Goal: Task Accomplishment & Management: Manage account settings

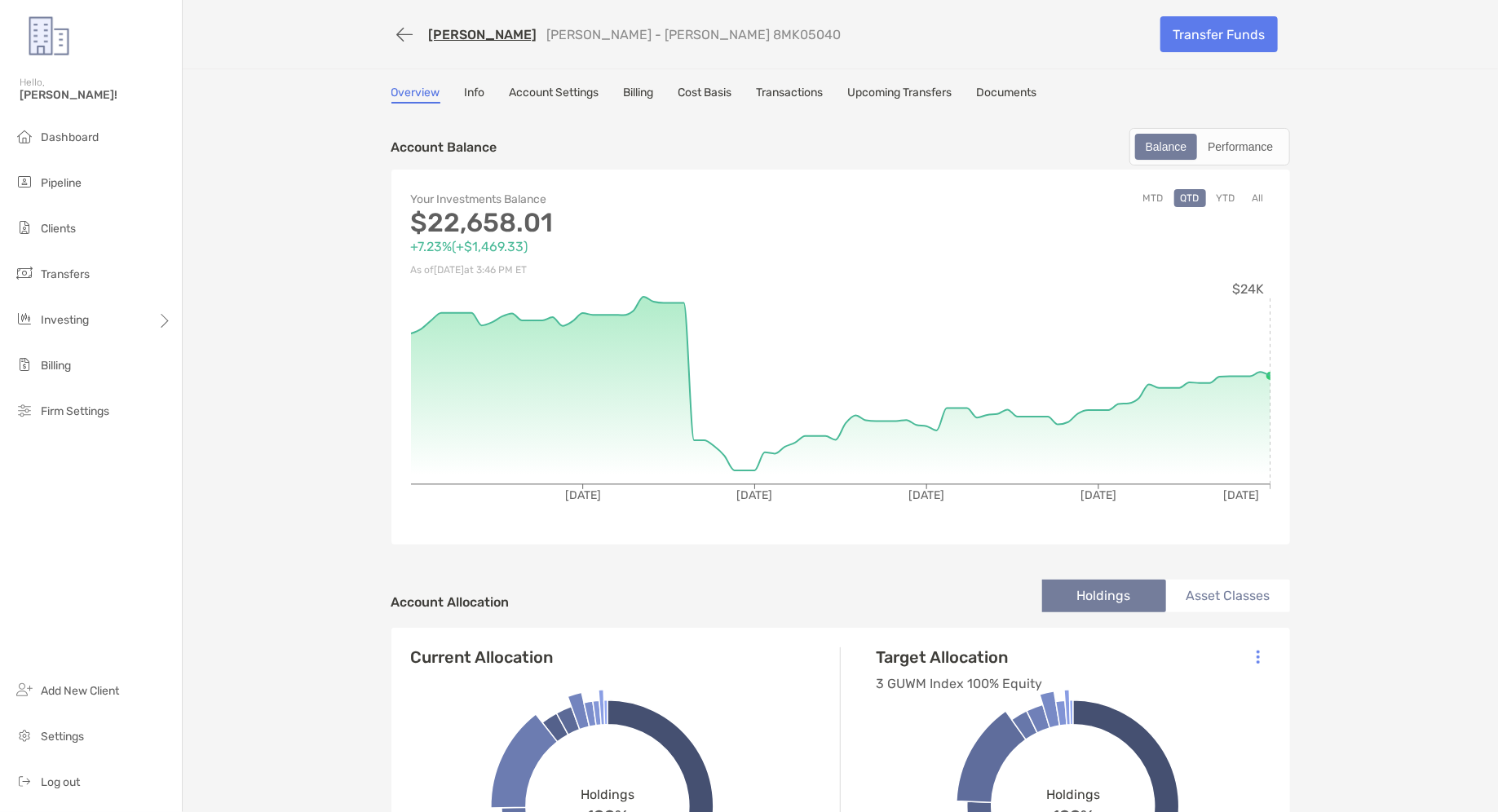
click at [471, 101] on link "Info" at bounding box center [475, 94] width 20 height 18
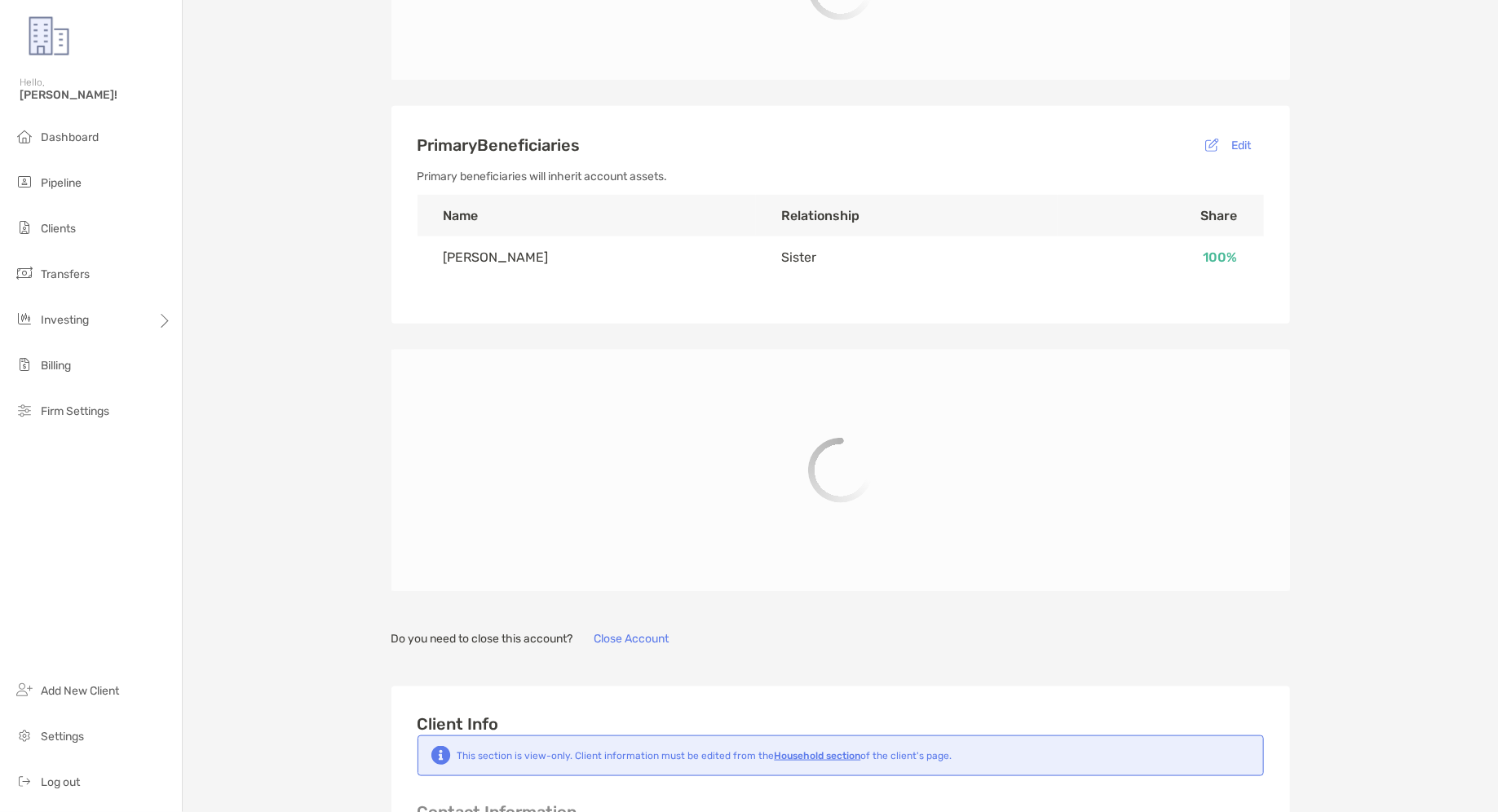
type input "**********"
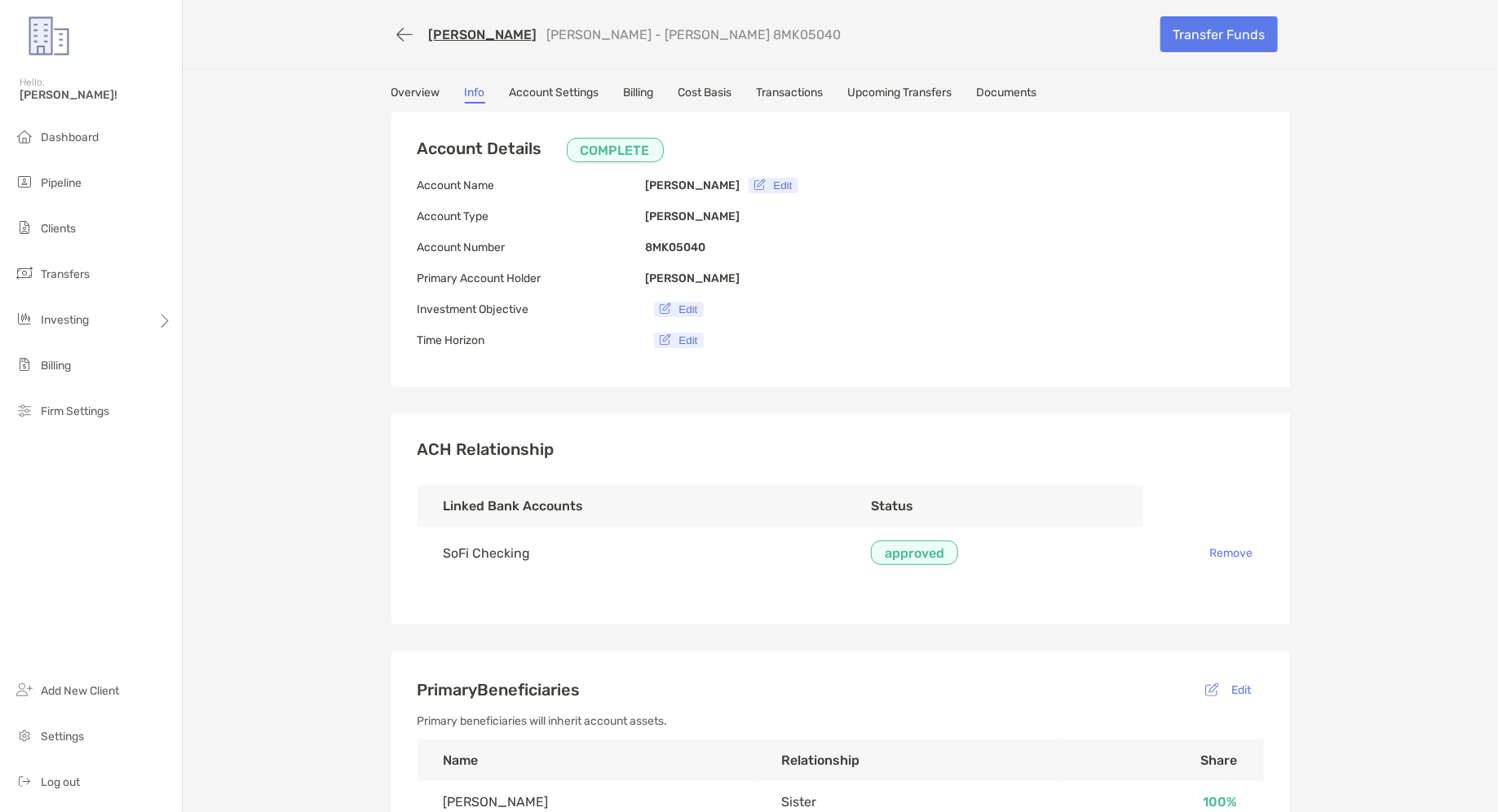
click at [554, 86] on link "Account Settings" at bounding box center [554, 94] width 90 height 18
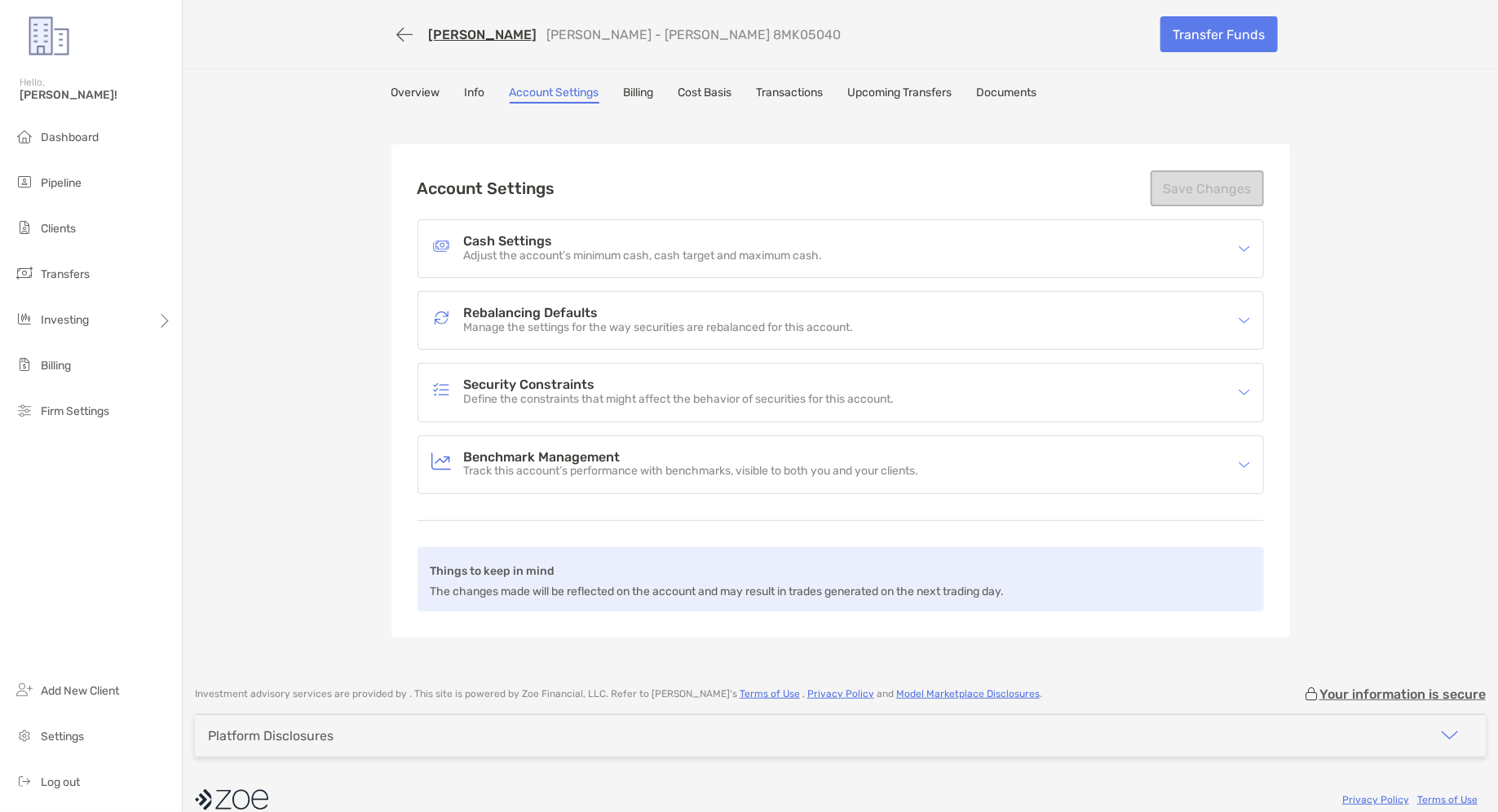
click at [712, 250] on p "Adjust the account’s minimum cash, cash target and maximum cash." at bounding box center [644, 256] width 359 height 14
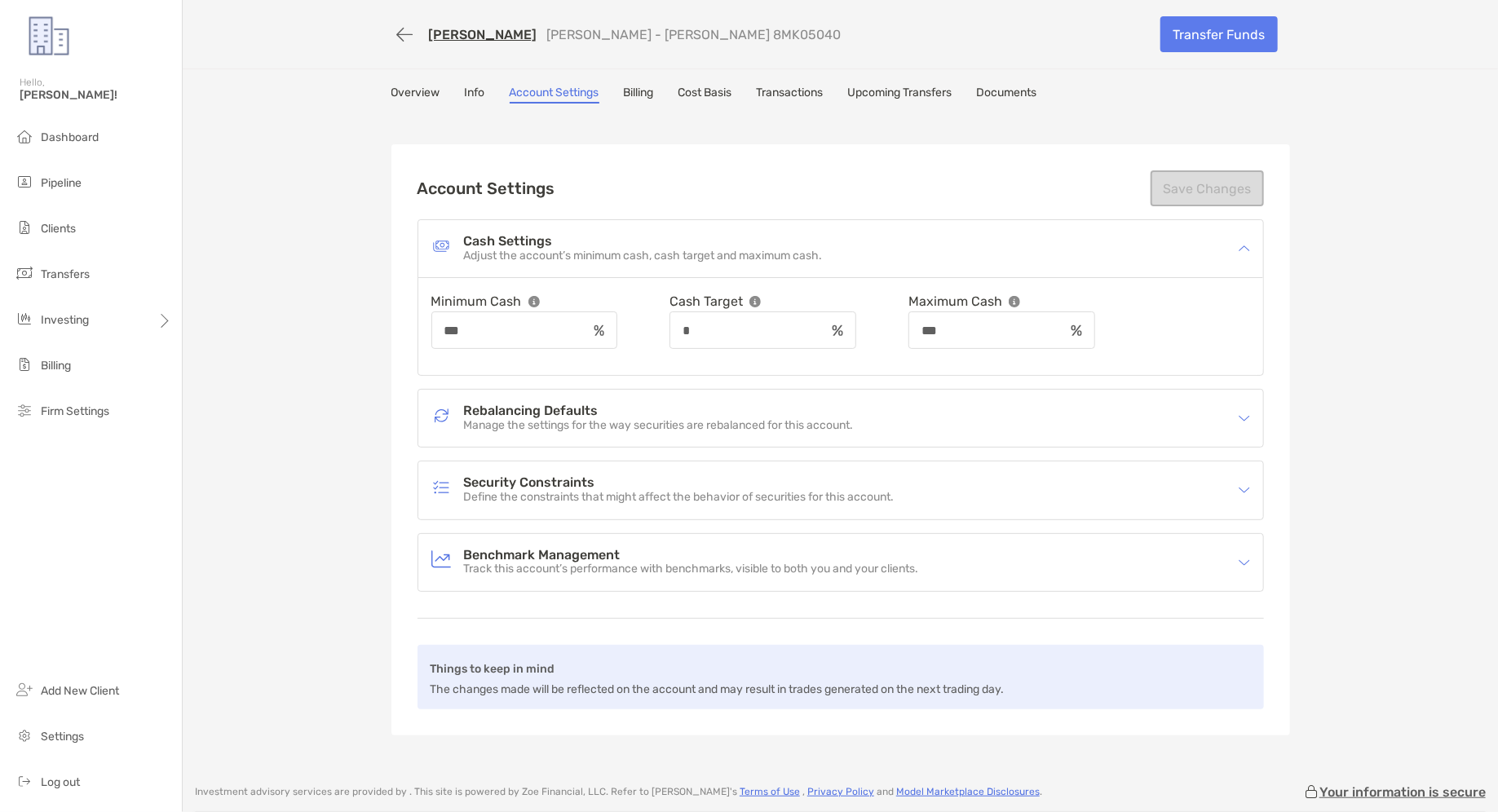
click at [864, 432] on div "Rebalancing Defaults Manage the settings for the way securities are rebalanced …" at bounding box center [830, 418] width 798 height 38
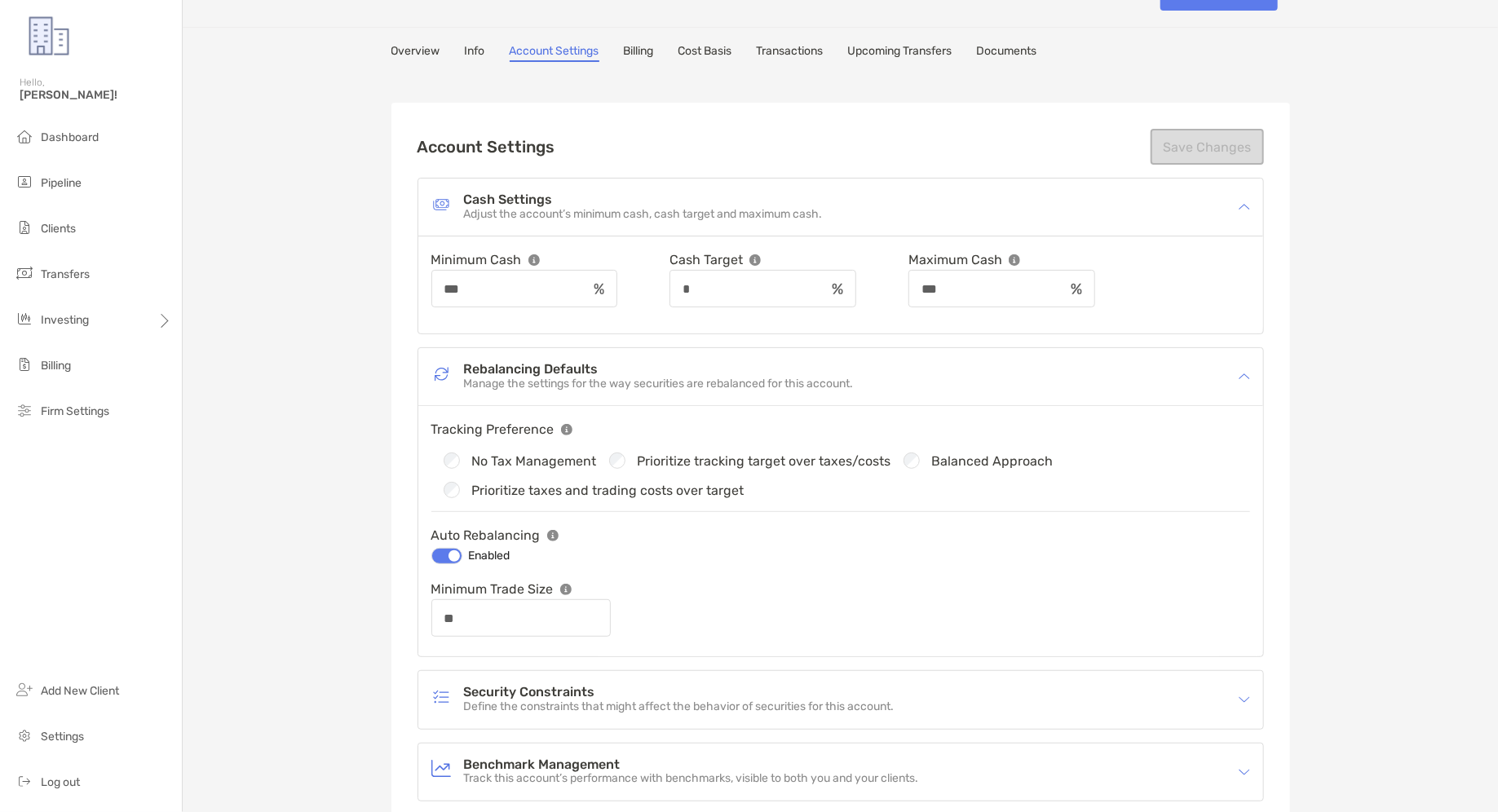
scroll to position [10, 0]
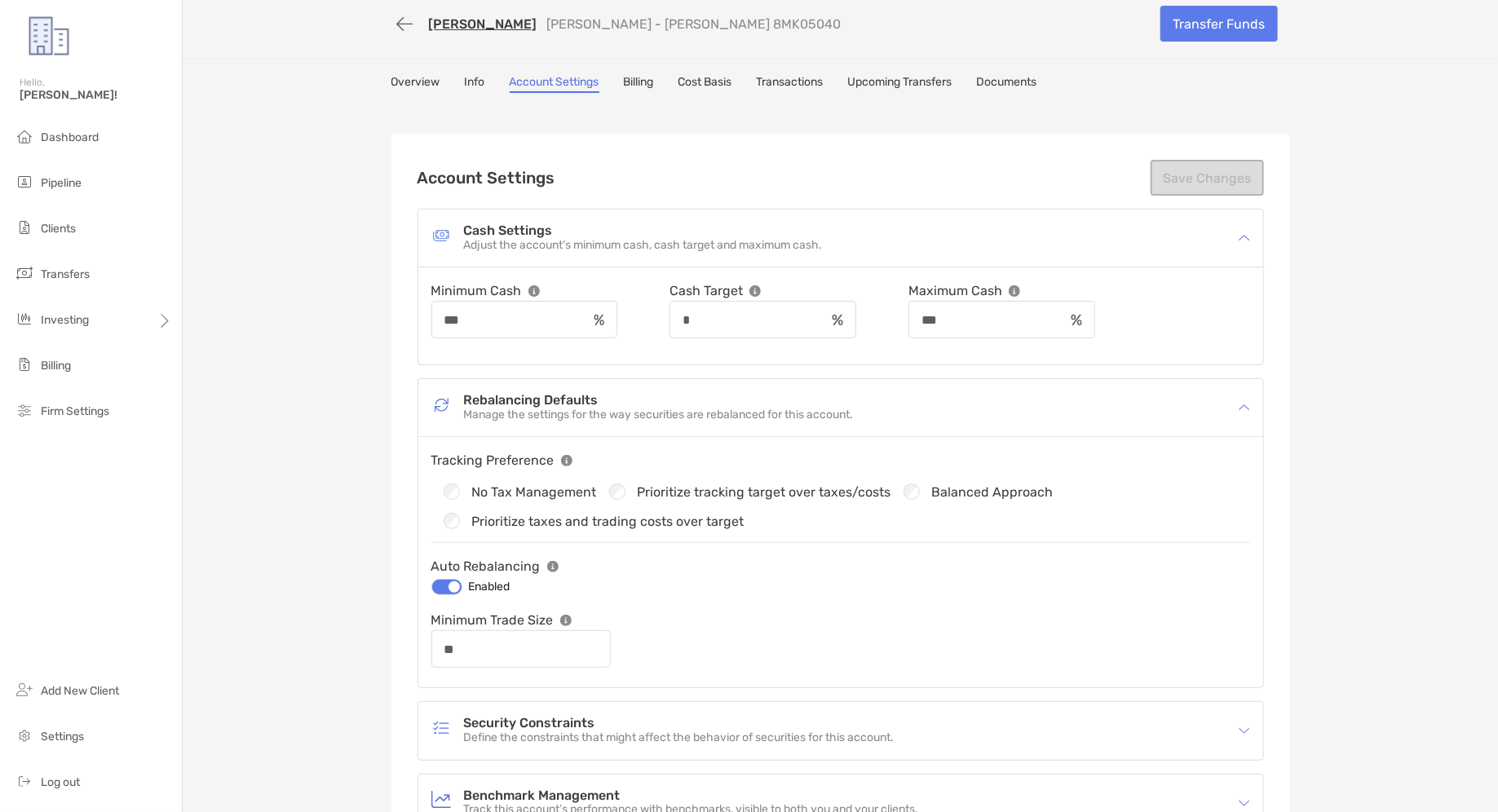
click at [459, 586] on div at bounding box center [446, 587] width 31 height 17
click at [458, 582] on div at bounding box center [446, 587] width 31 height 17
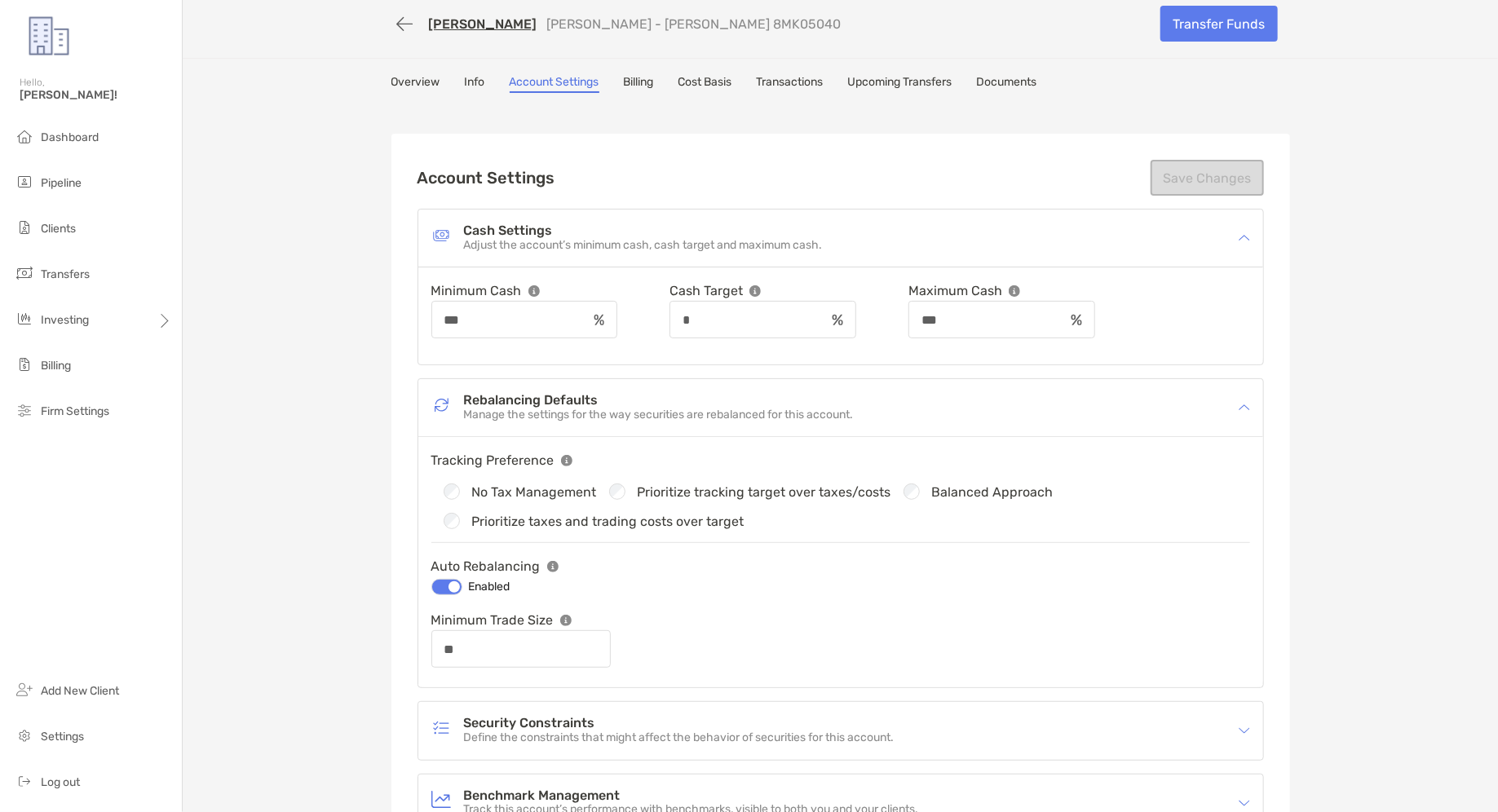
type input "**"
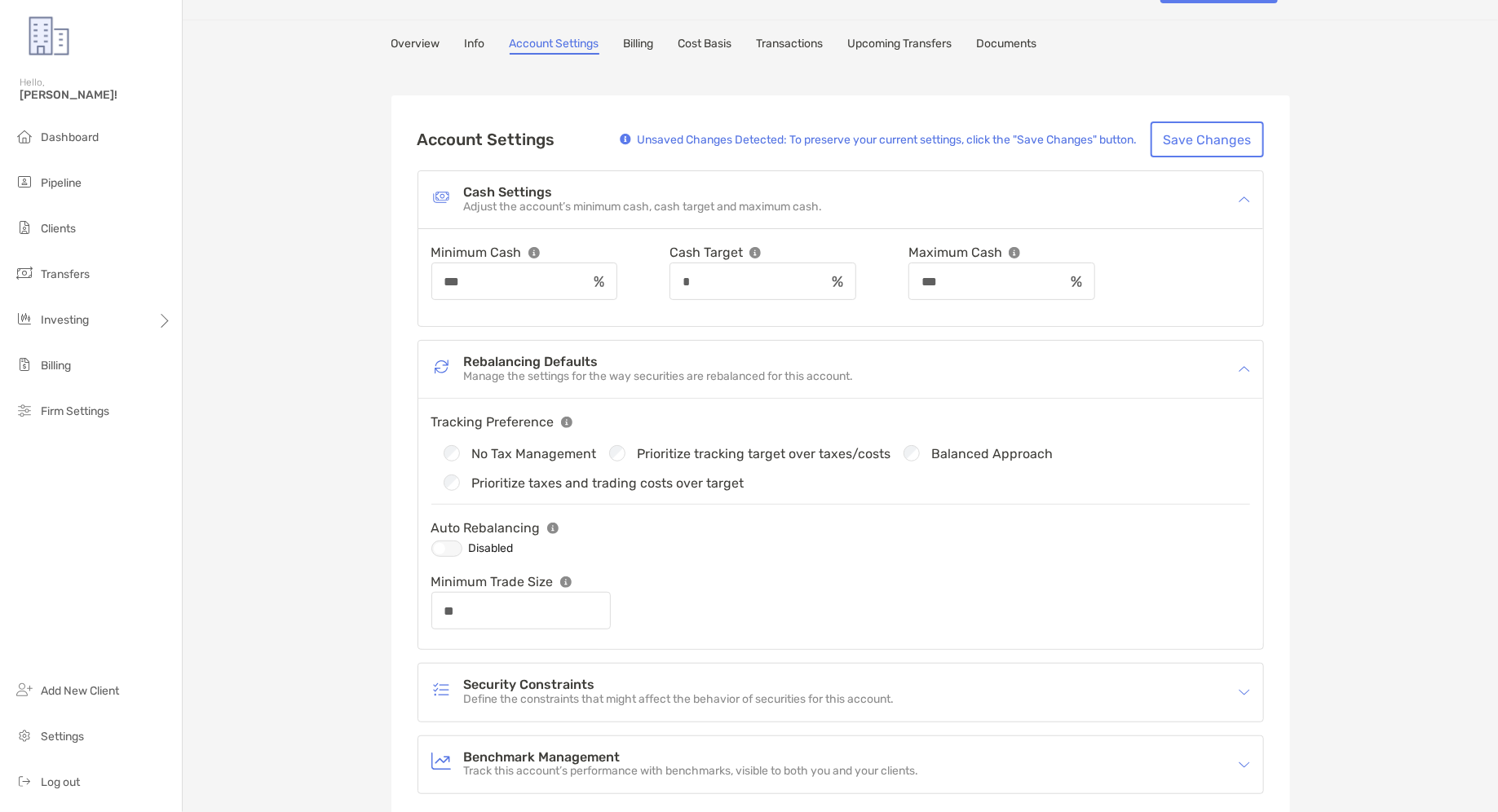
scroll to position [183, 0]
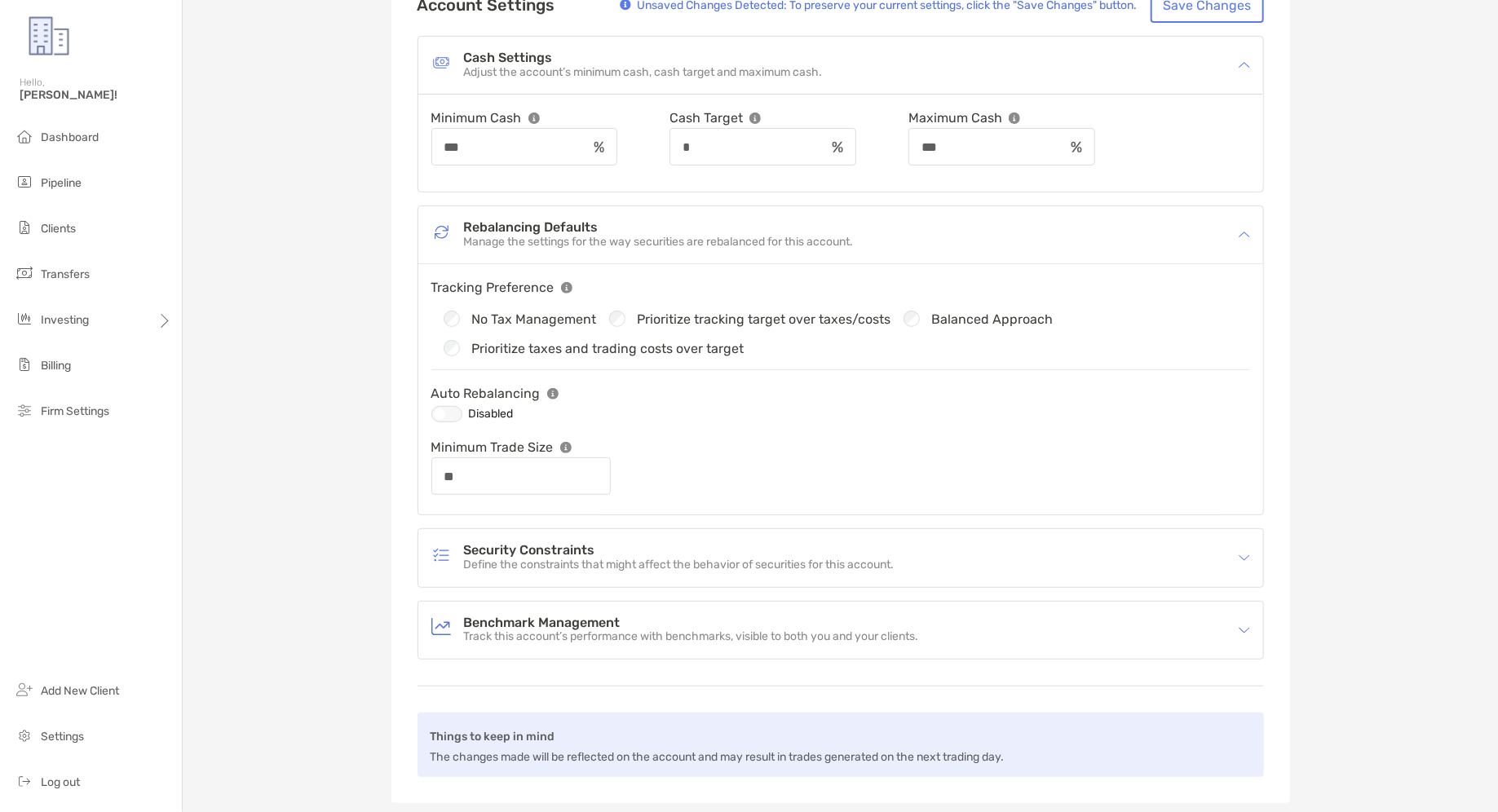
click at [508, 553] on h4 "Security Constraints" at bounding box center [679, 550] width 430 height 14
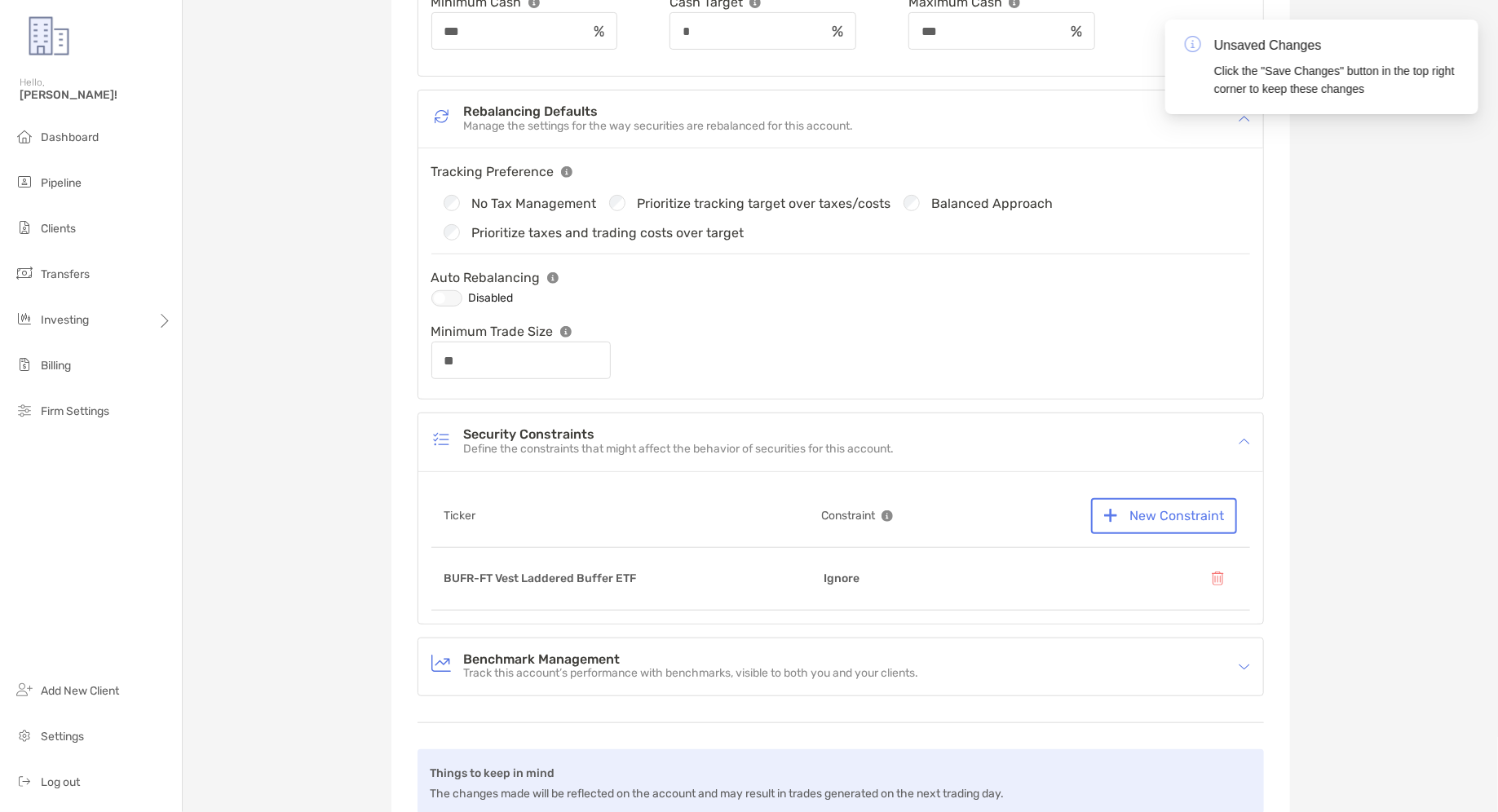
scroll to position [299, 0]
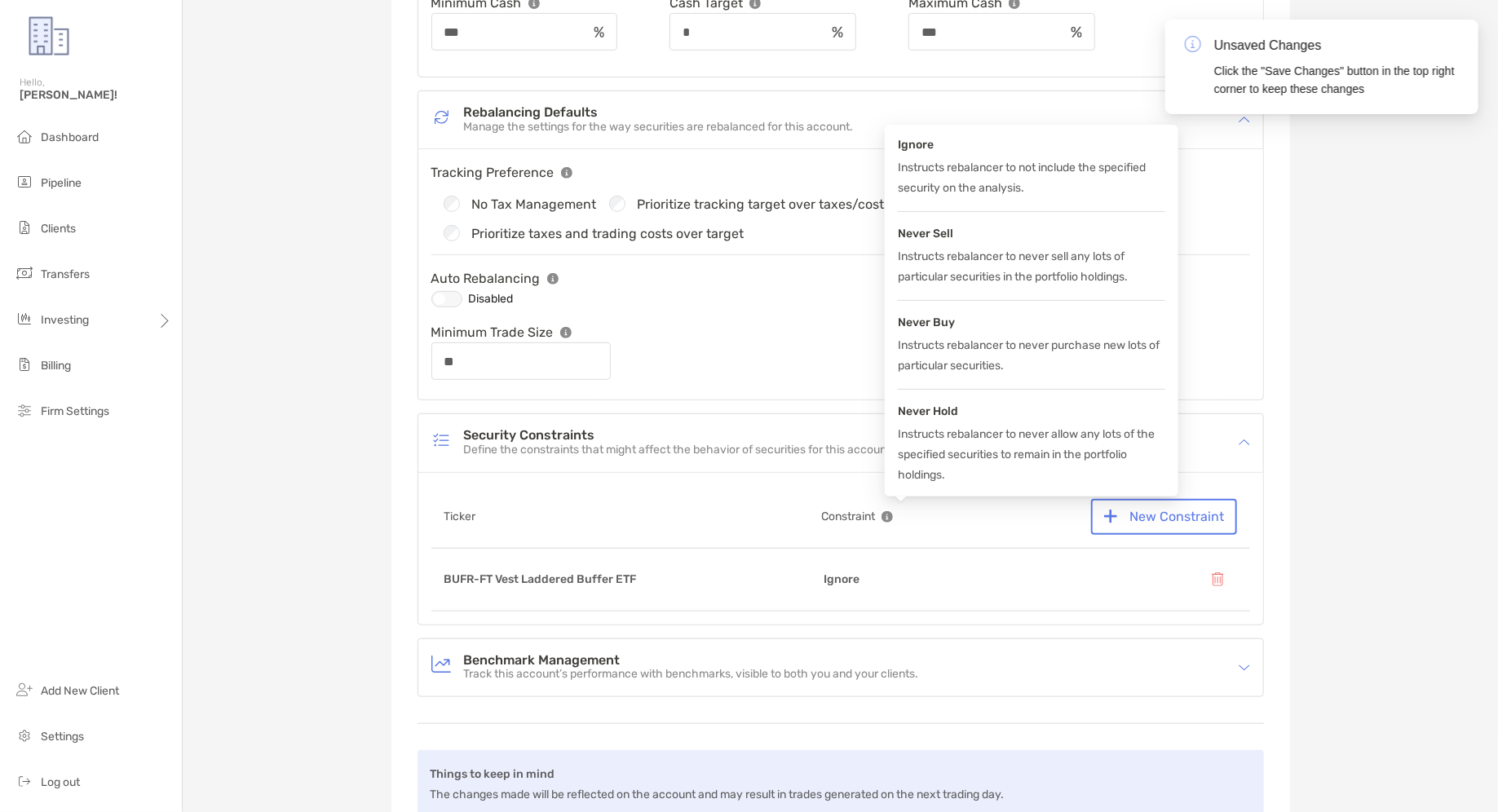
click at [892, 512] on img at bounding box center [887, 517] width 11 height 11
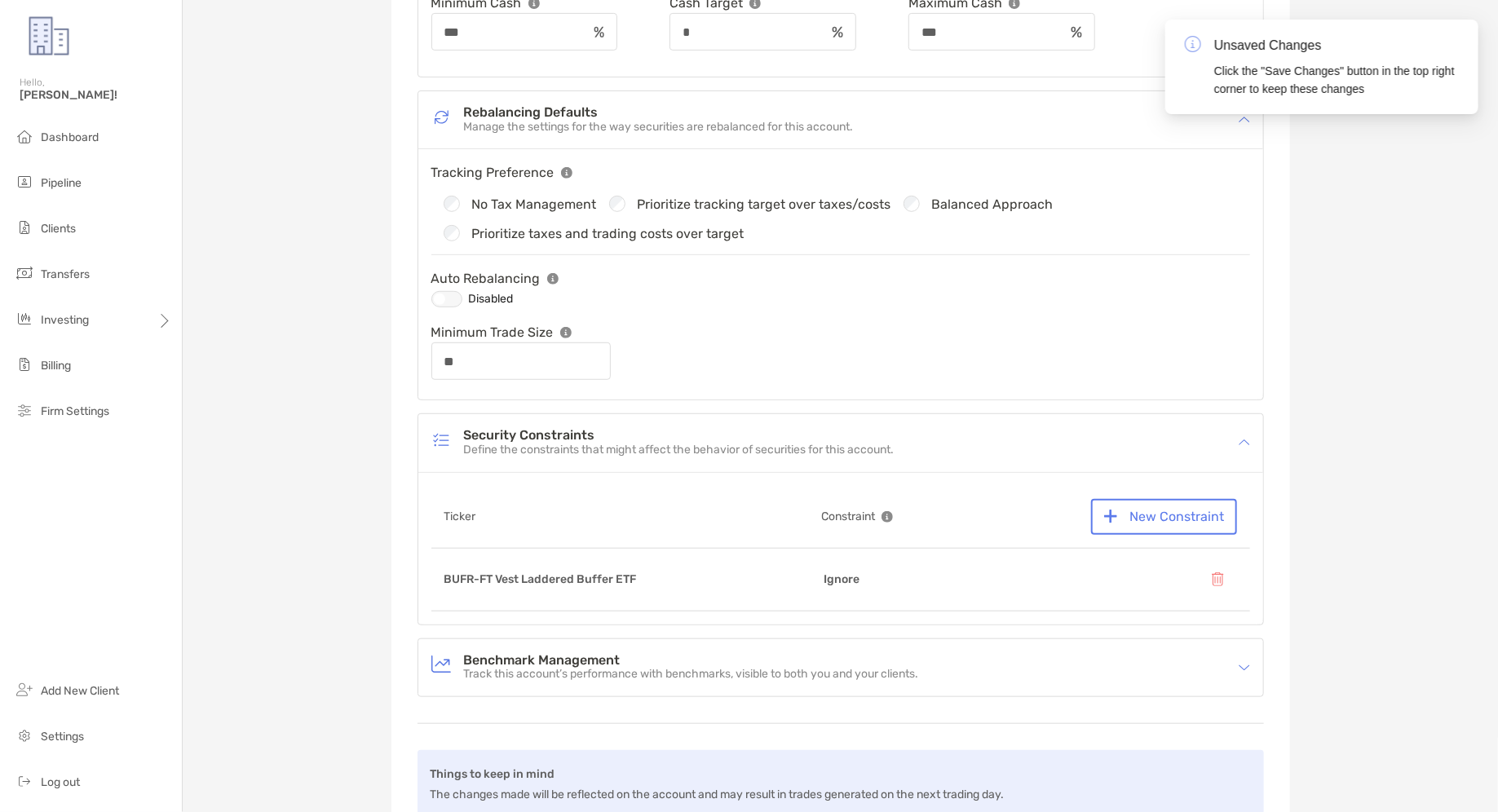
click at [716, 654] on h4 "Benchmark Management" at bounding box center [692, 660] width 455 height 14
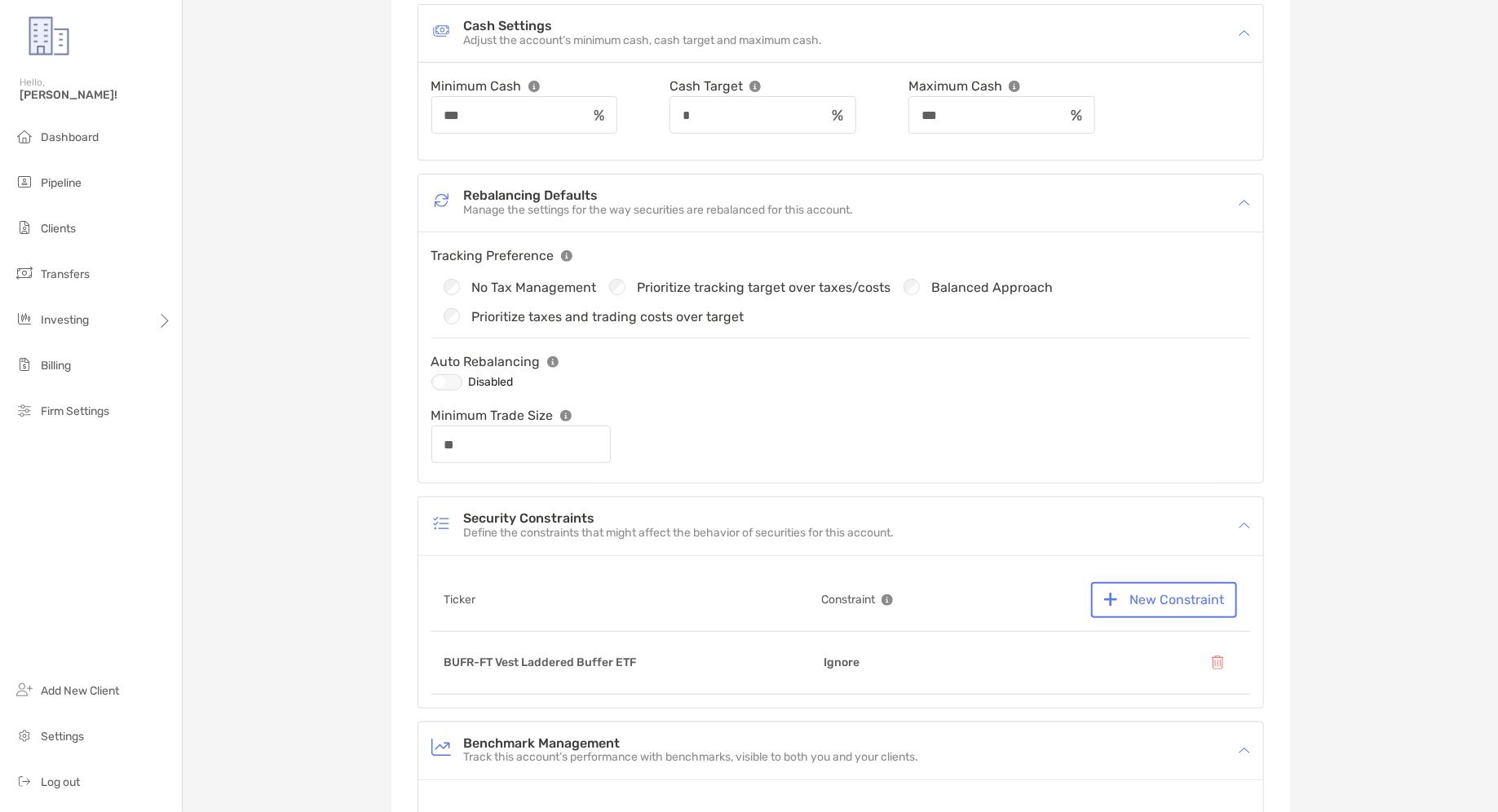
scroll to position [0, 0]
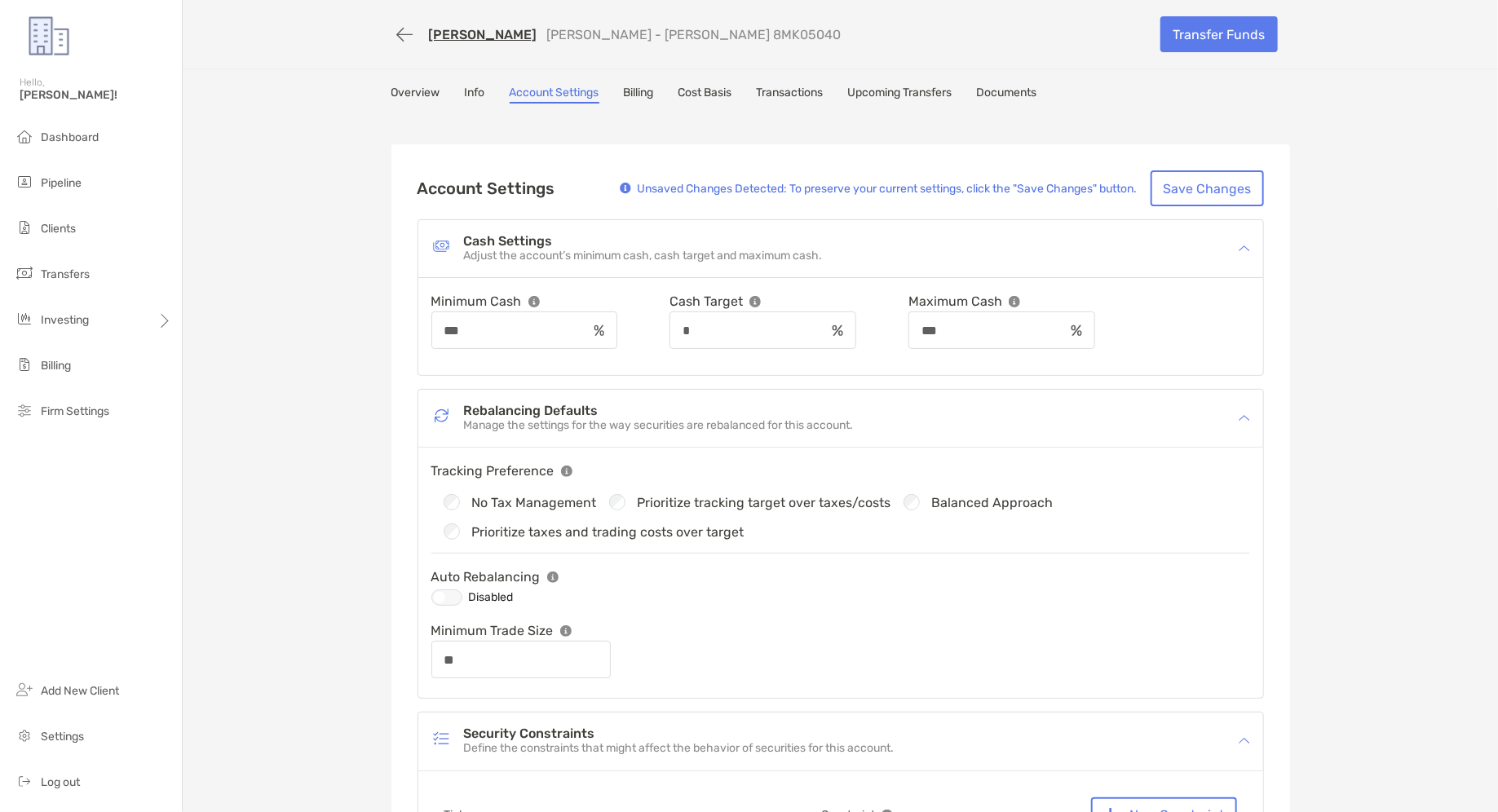
click at [1041, 112] on div "Account Settings Unsaved Changes Detected: To preserve your current settings, c…" at bounding box center [840, 710] width 898 height 1198
click at [1037, 98] on link "Documents" at bounding box center [1007, 94] width 60 height 18
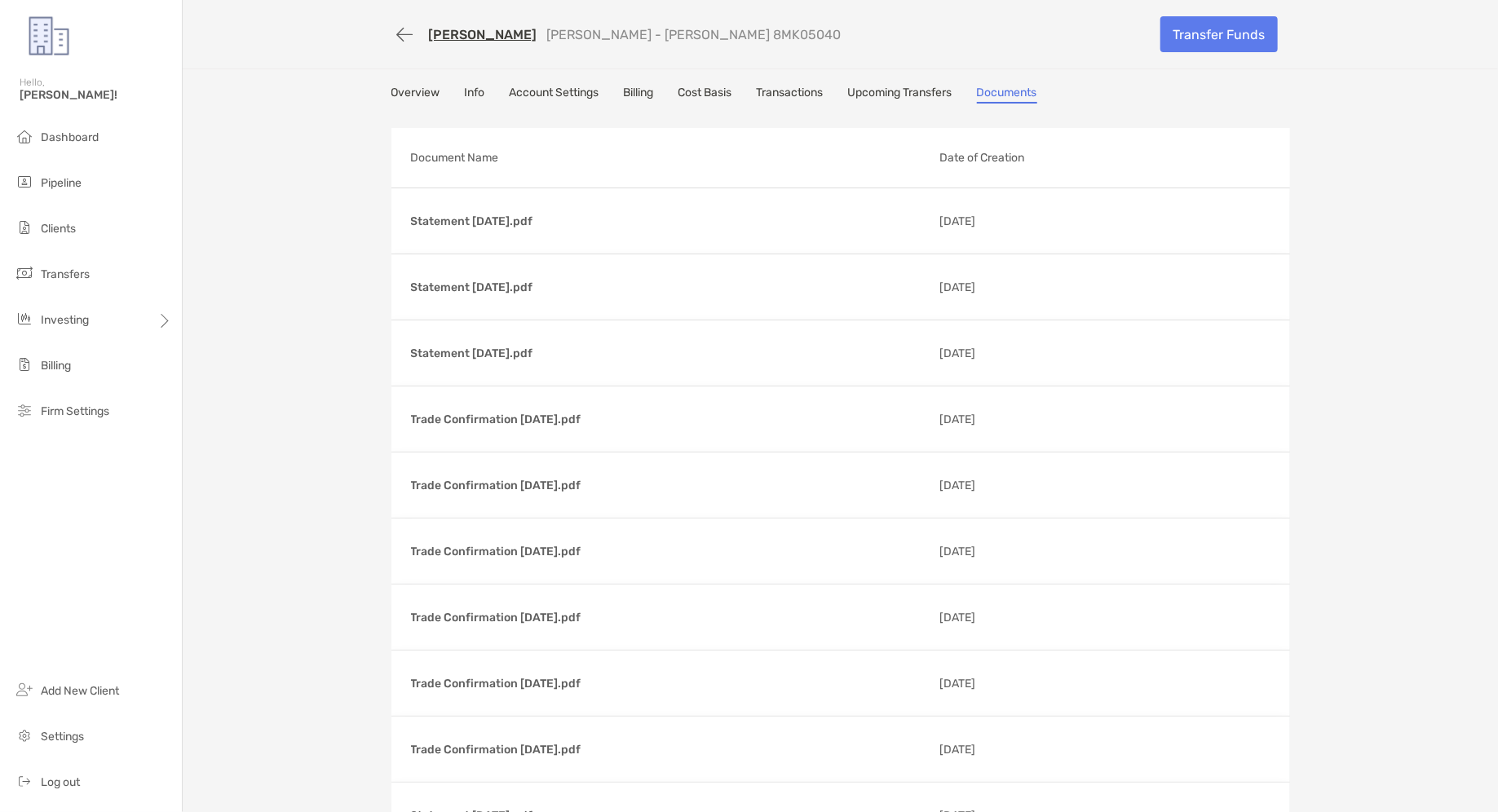
click at [698, 94] on link "Cost Basis" at bounding box center [705, 94] width 54 height 18
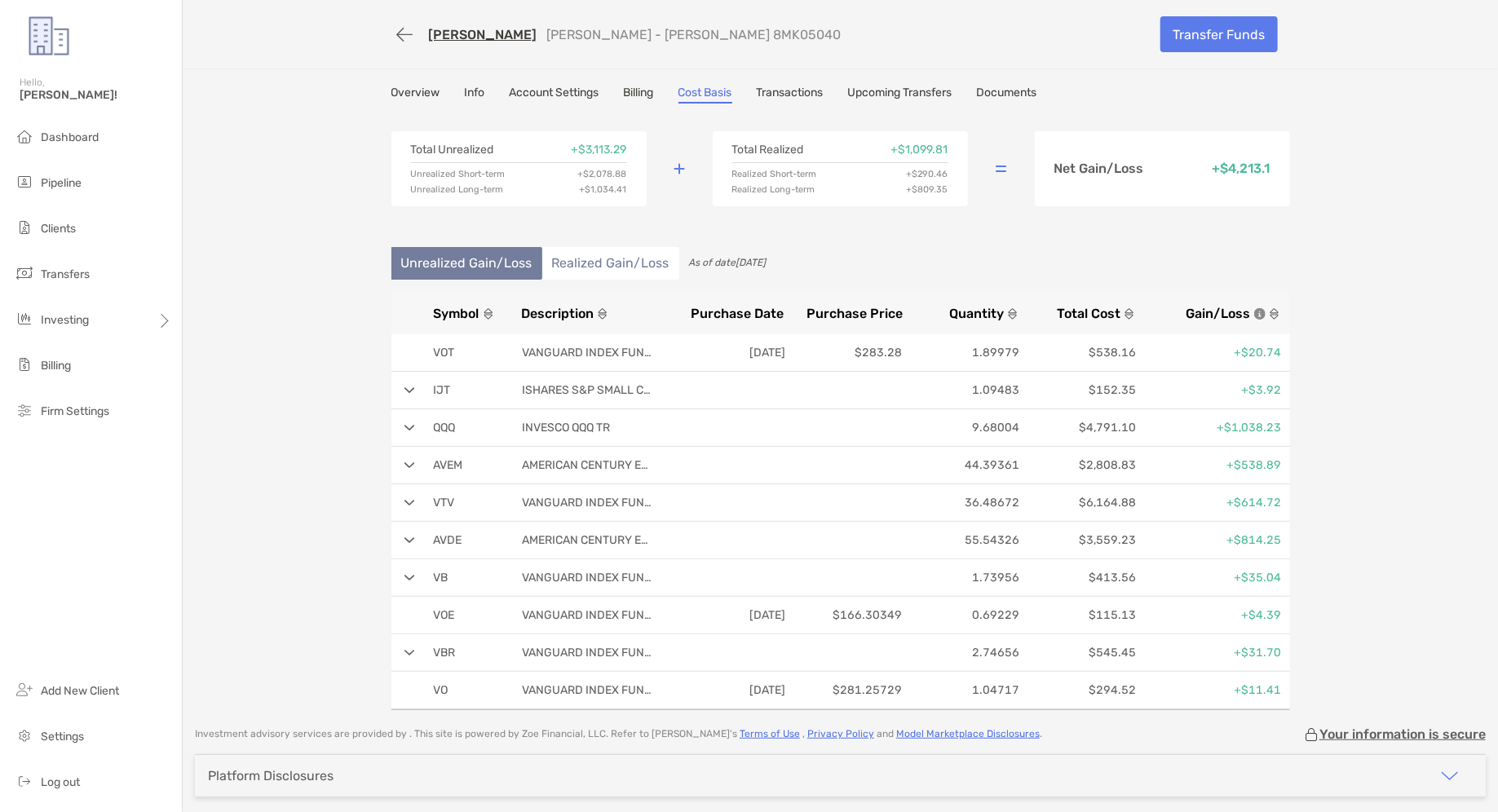
scroll to position [57, 0]
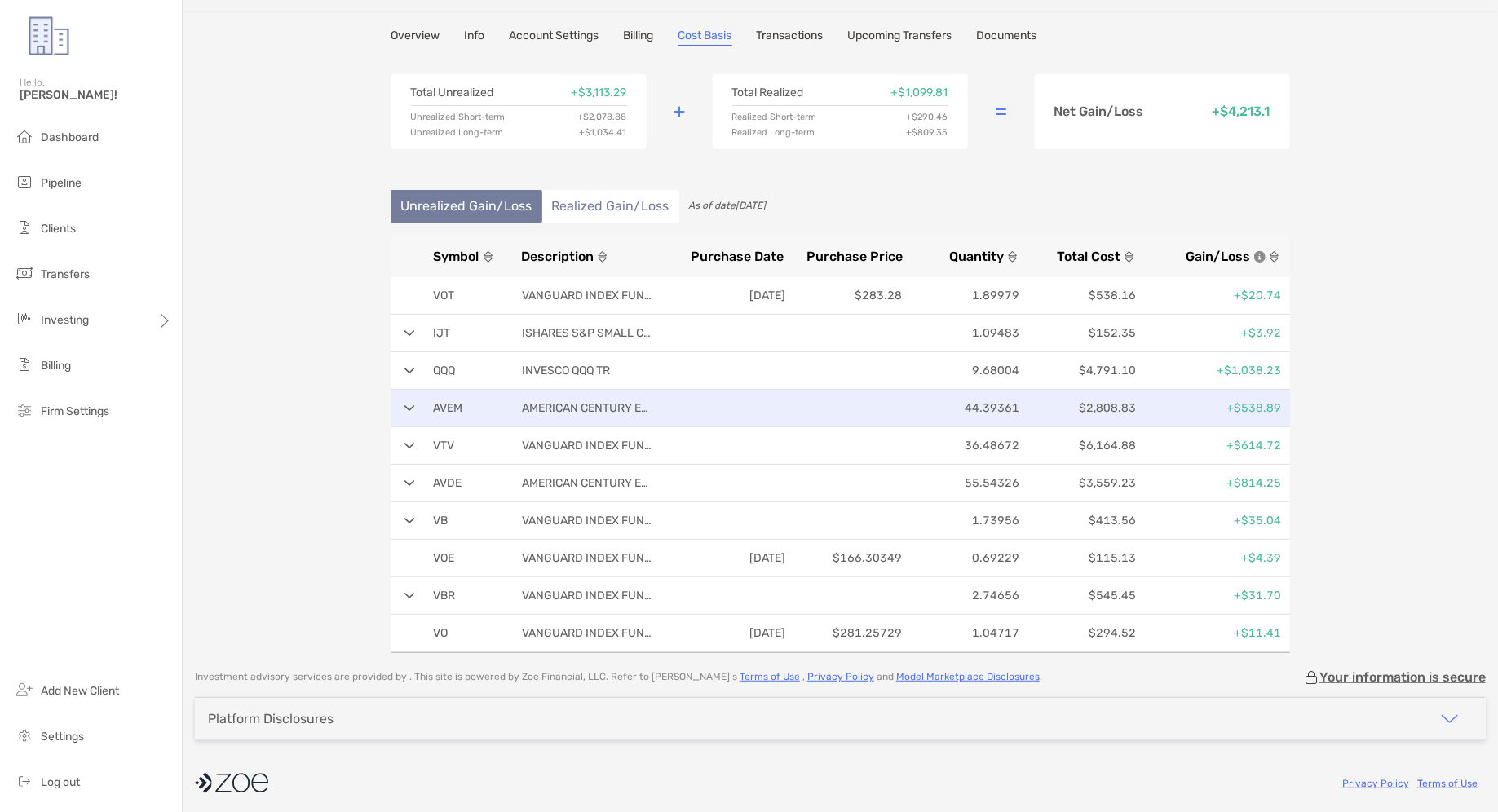
click at [402, 400] on div "AVEM AMERICAN CENTURY ETF TRUST 44.39361 $2,808.83 +$538.89" at bounding box center [840, 408] width 898 height 38
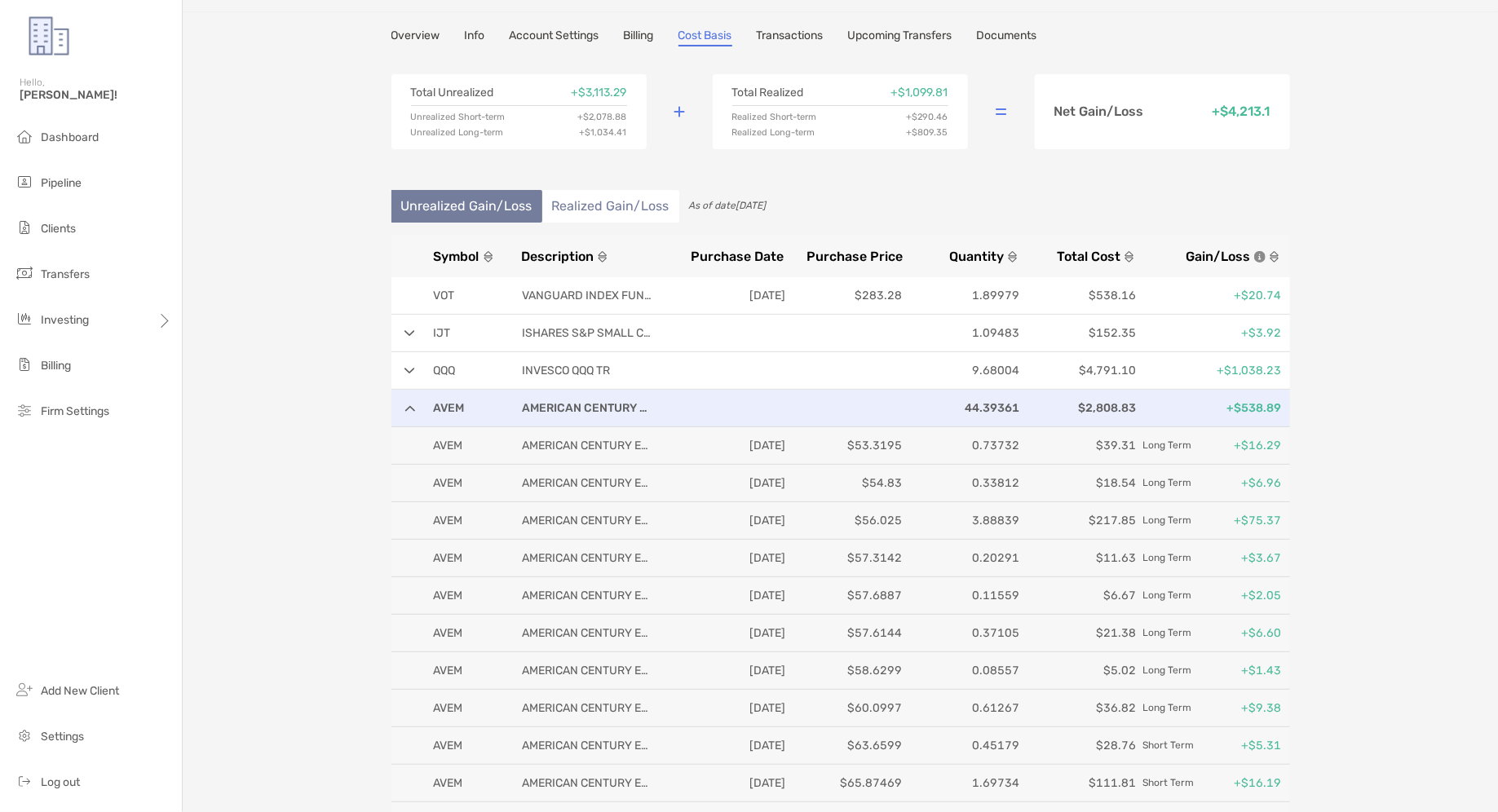
click at [402, 400] on div "AVEM AMERICAN CENTURY ETF TRUST 44.39361 $2,808.83 +$538.89" at bounding box center [840, 408] width 898 height 38
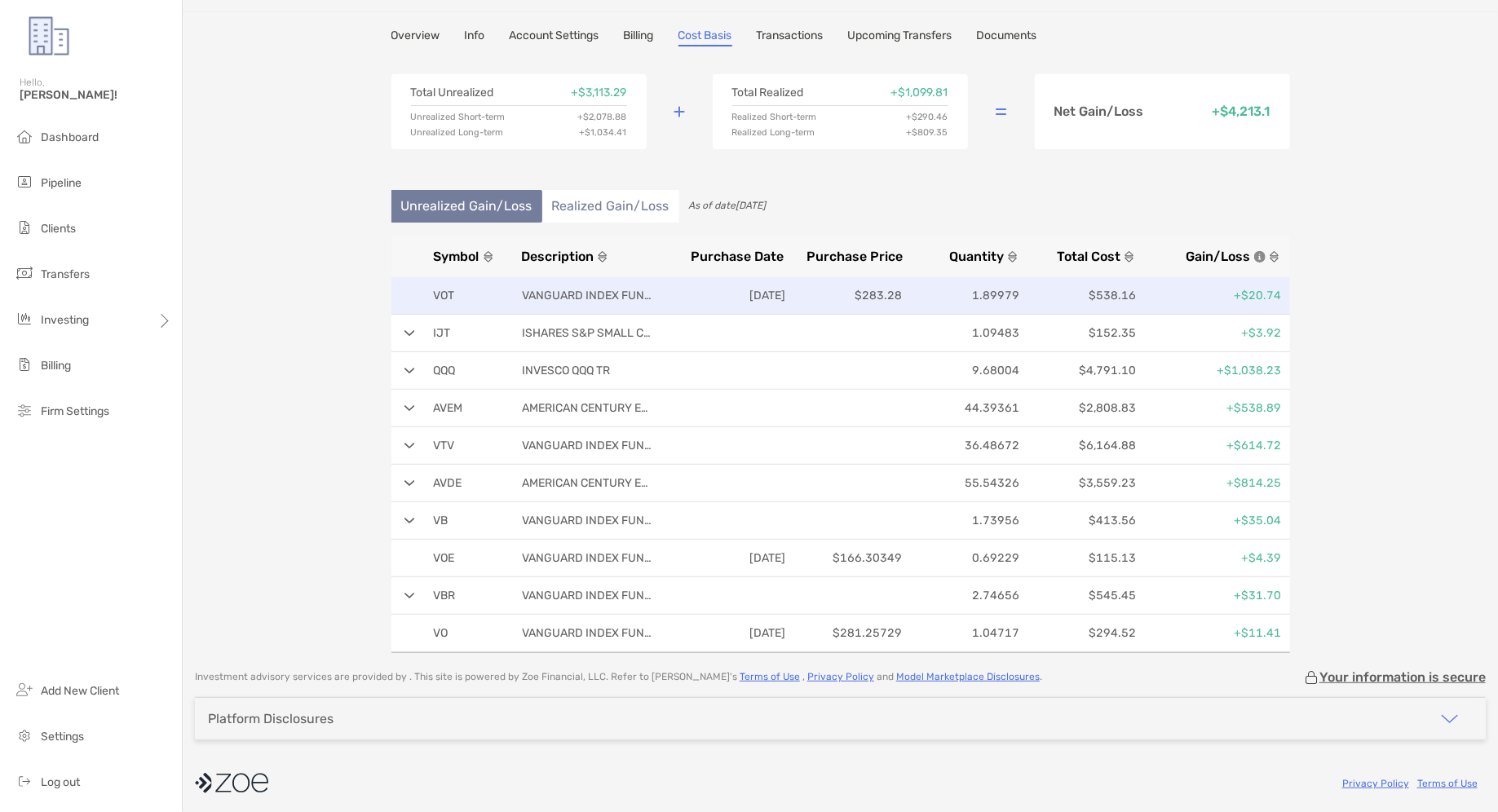
scroll to position [0, 0]
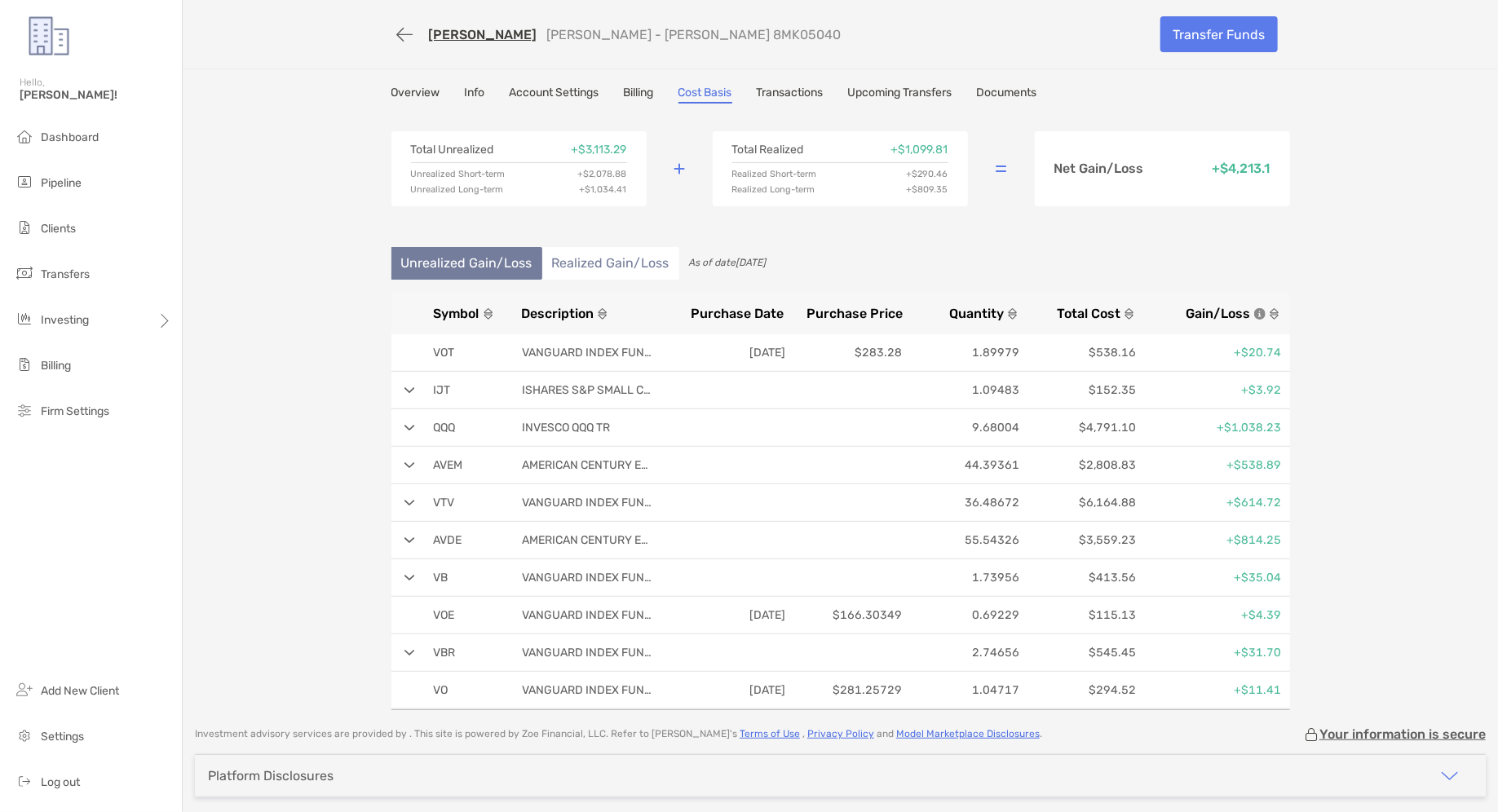
click at [809, 94] on link "Transactions" at bounding box center [790, 94] width 67 height 18
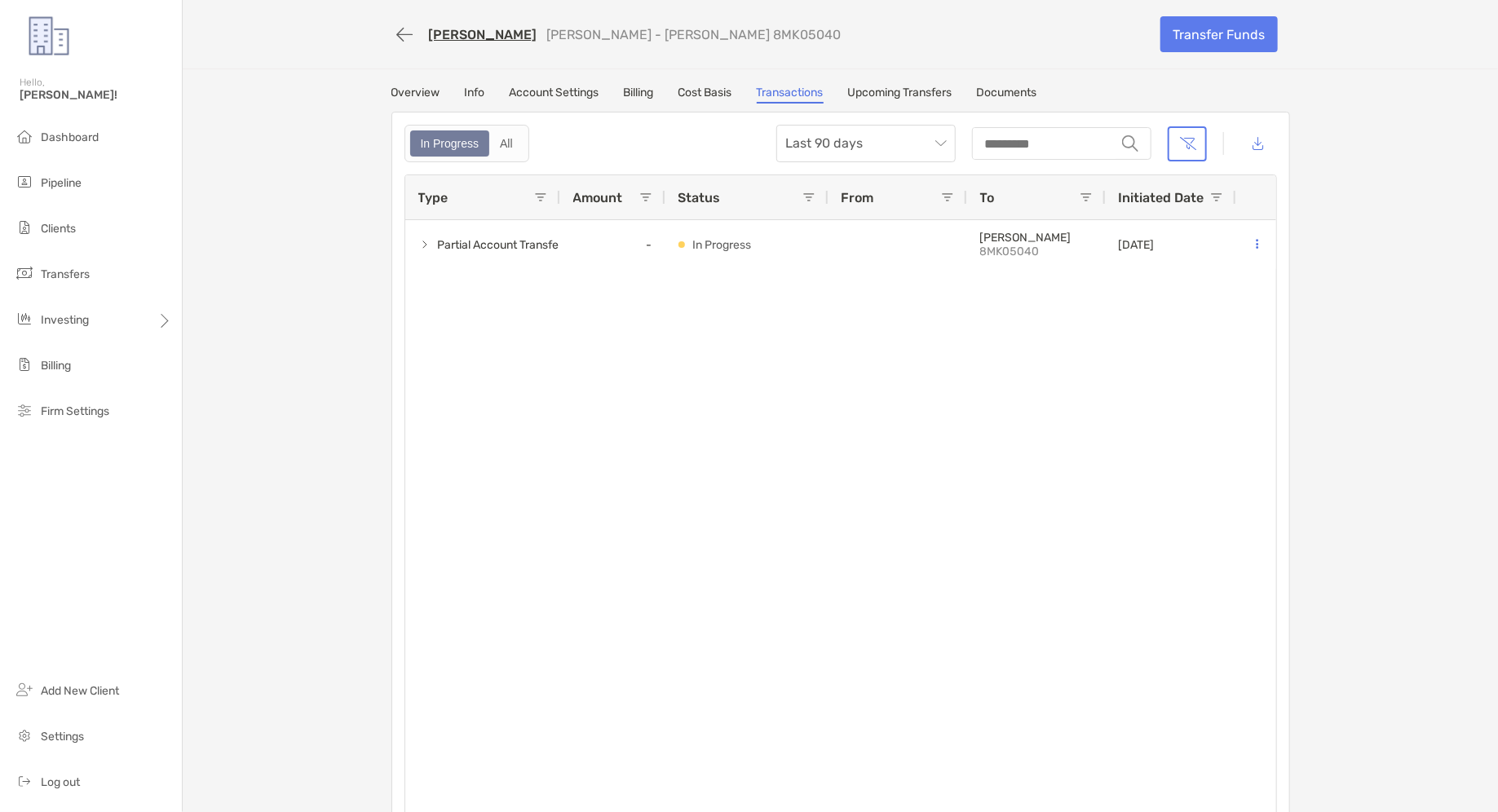
click at [514, 129] on div "In Progress All" at bounding box center [466, 143] width 125 height 38
click at [514, 141] on div "All" at bounding box center [506, 143] width 31 height 23
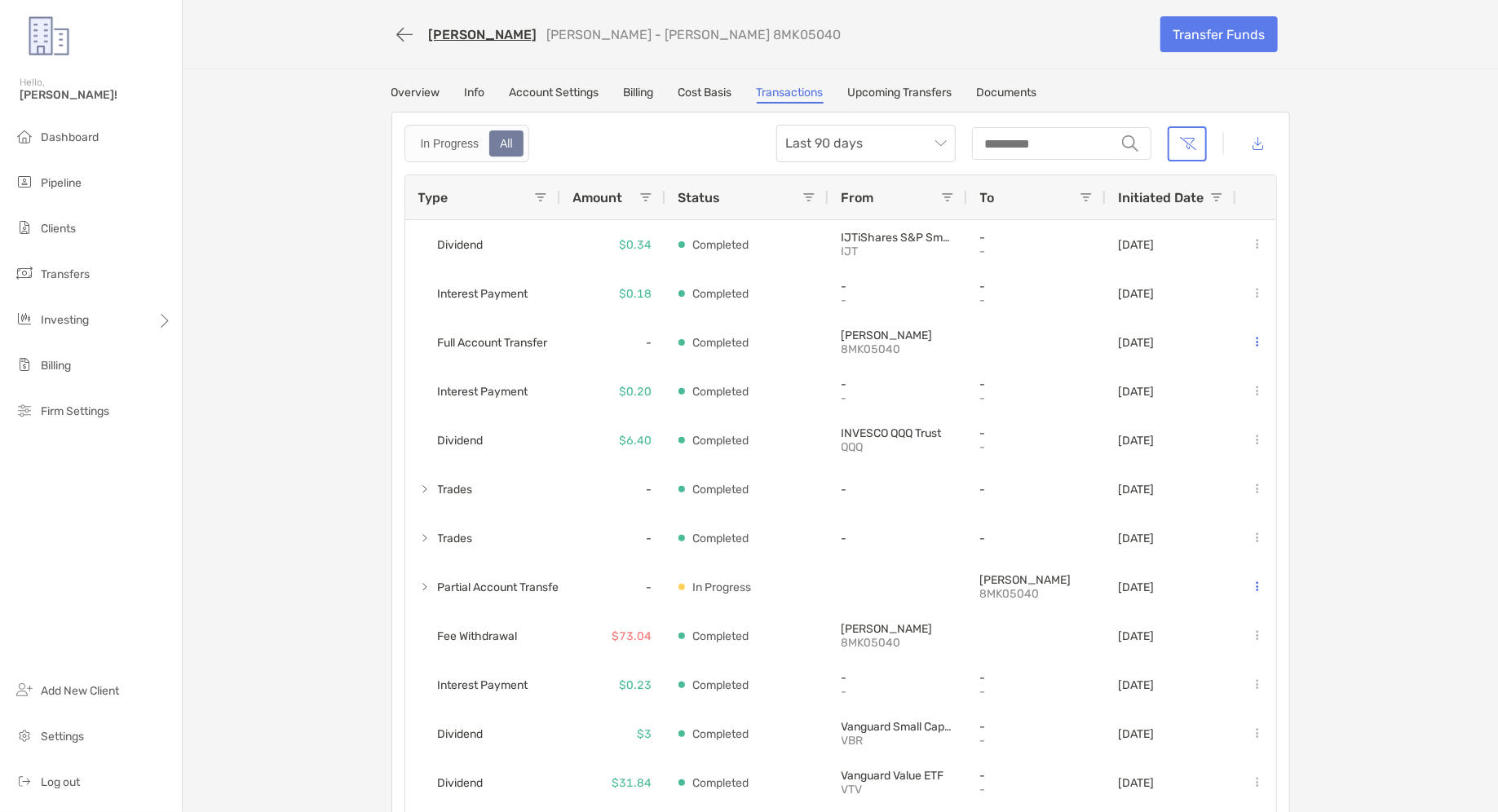
click at [922, 93] on link "Upcoming Transfers" at bounding box center [900, 94] width 105 height 18
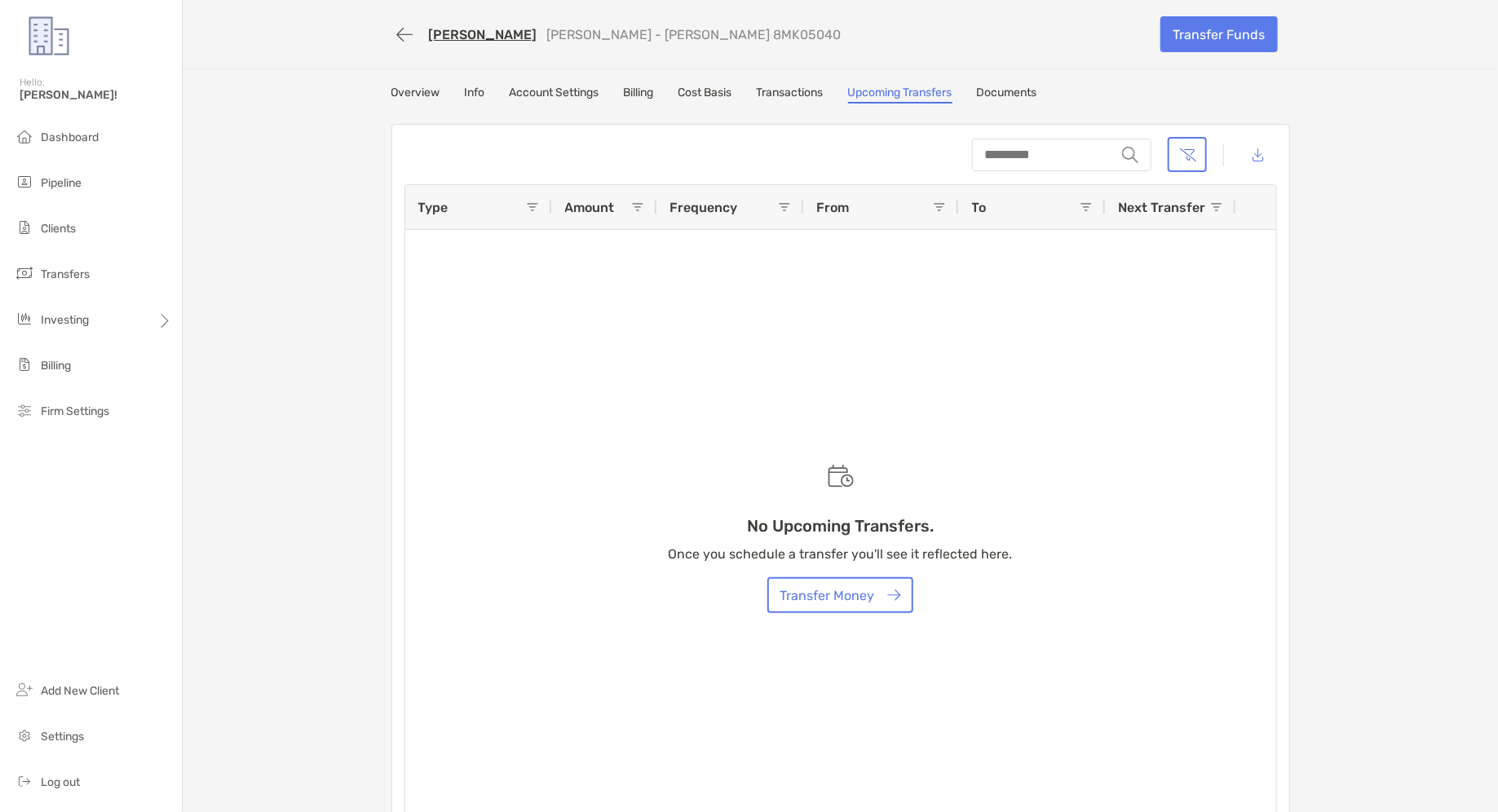
click at [1025, 92] on link "Documents" at bounding box center [1007, 94] width 60 height 18
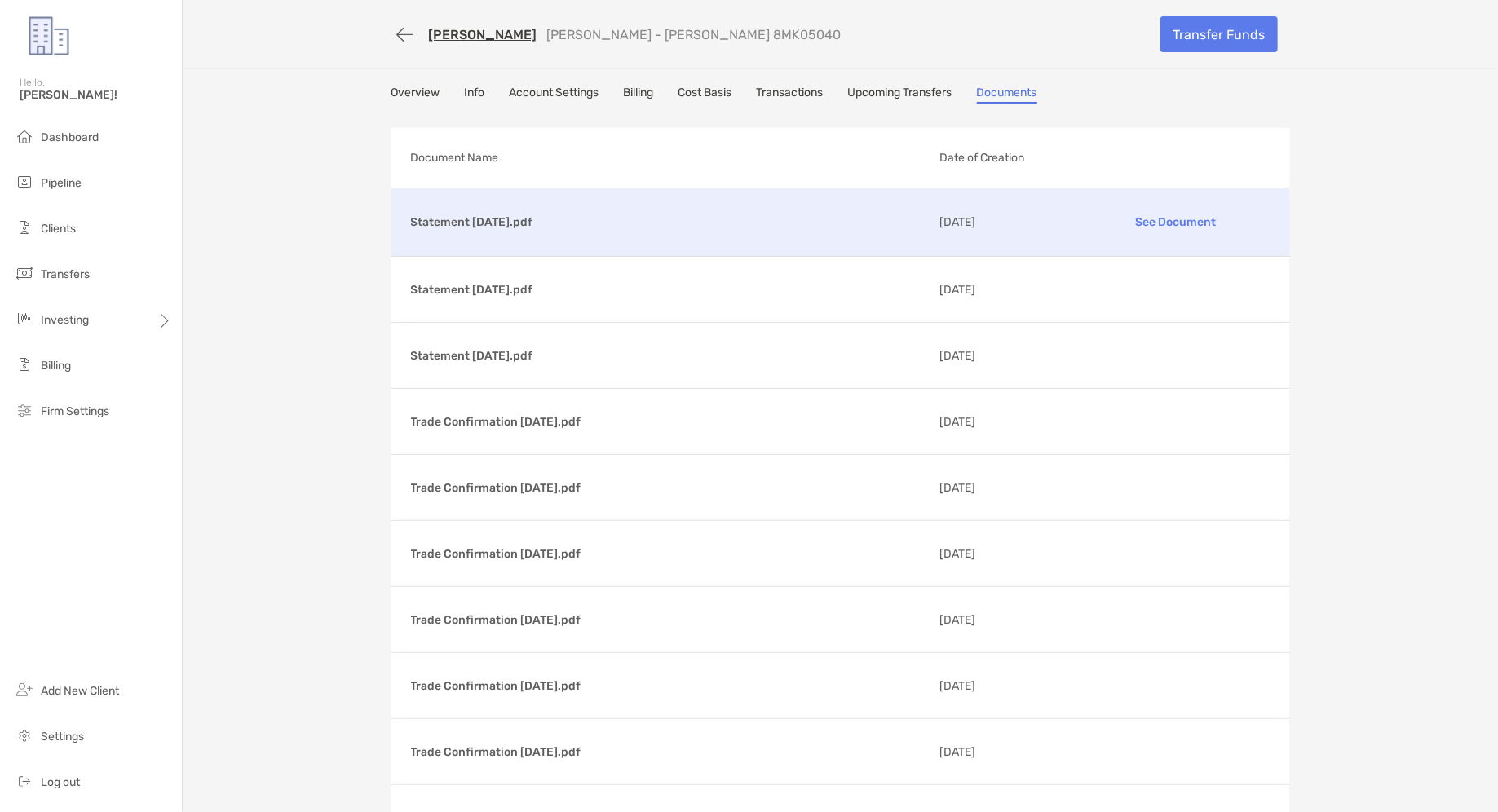
click at [1168, 226] on p "See Document" at bounding box center [1176, 222] width 190 height 29
click at [91, 327] on div "Investing" at bounding box center [91, 320] width 182 height 32
